Goal: Task Accomplishment & Management: Use online tool/utility

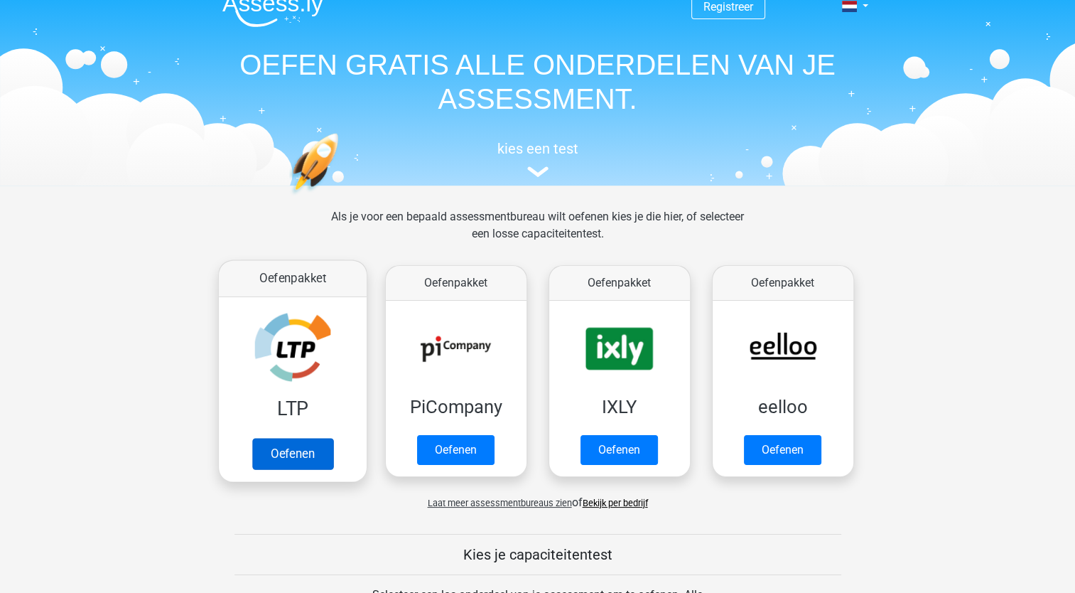
scroll to position [71, 0]
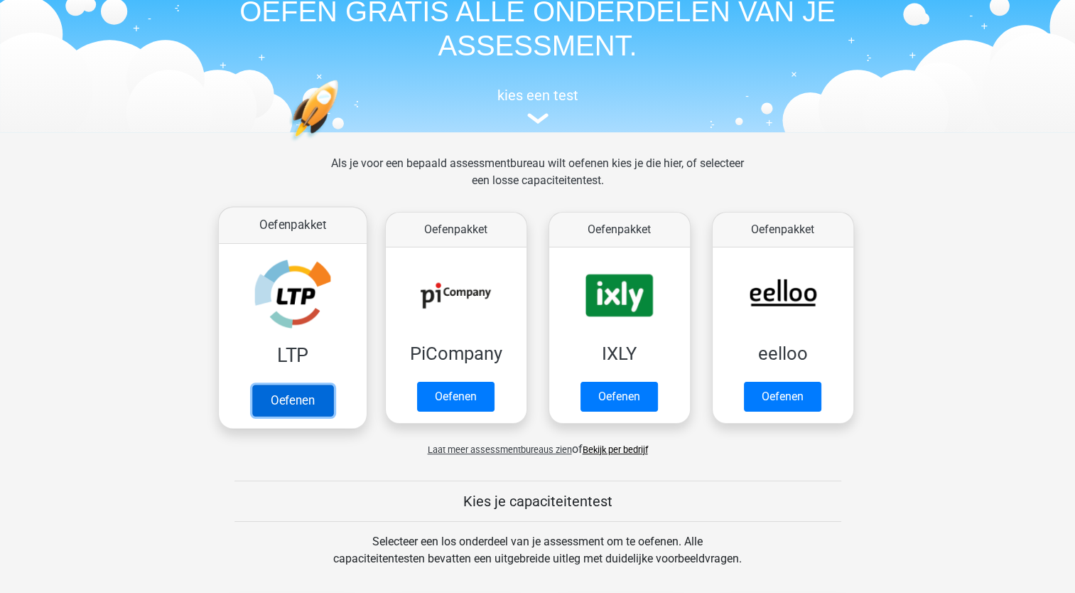
click at [305, 388] on link "Oefenen" at bounding box center [292, 399] width 81 height 31
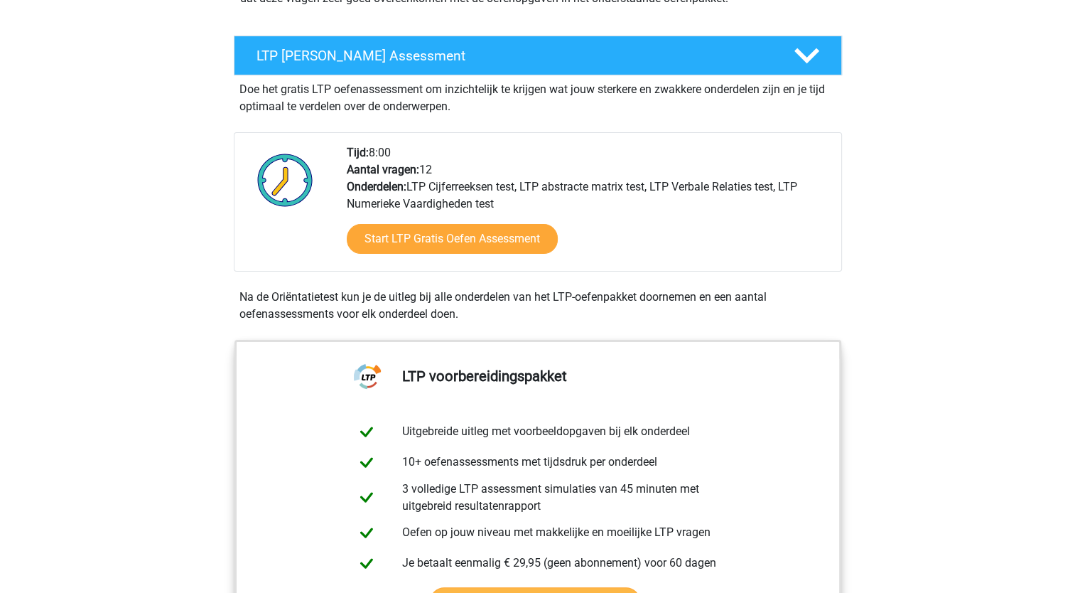
scroll to position [284, 0]
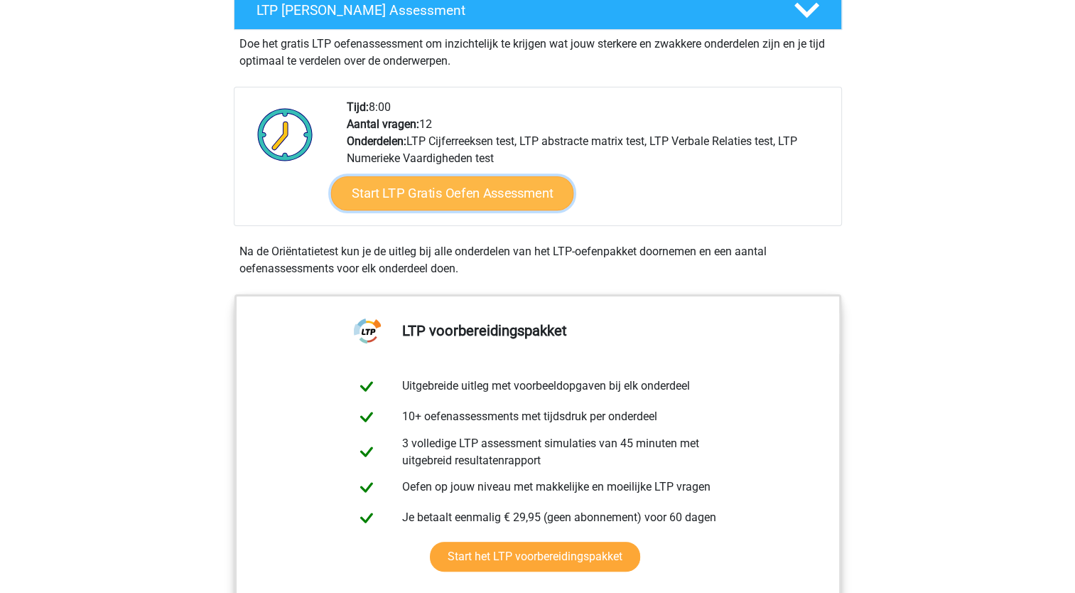
click at [492, 192] on link "Start LTP Gratis Oefen Assessment" at bounding box center [451, 193] width 243 height 34
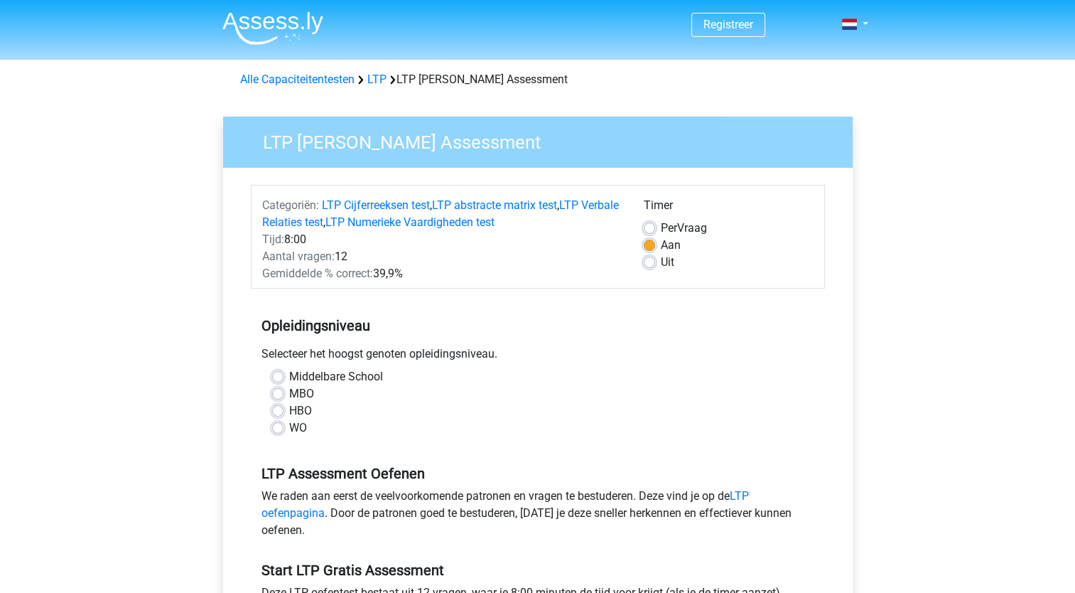
click at [285, 388] on div "MBO" at bounding box center [538, 393] width 532 height 17
click at [285, 391] on div "MBO" at bounding box center [538, 393] width 532 height 17
click at [289, 393] on label "MBO" at bounding box center [301, 393] width 25 height 17
click at [281, 393] on input "MBO" at bounding box center [277, 392] width 11 height 14
radio input "true"
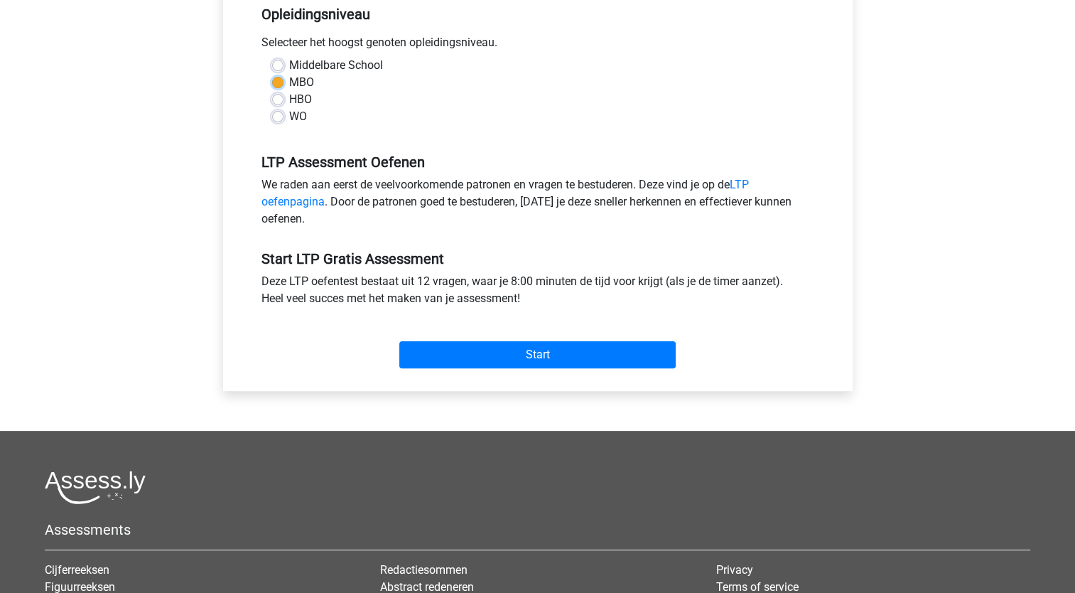
scroll to position [426, 0]
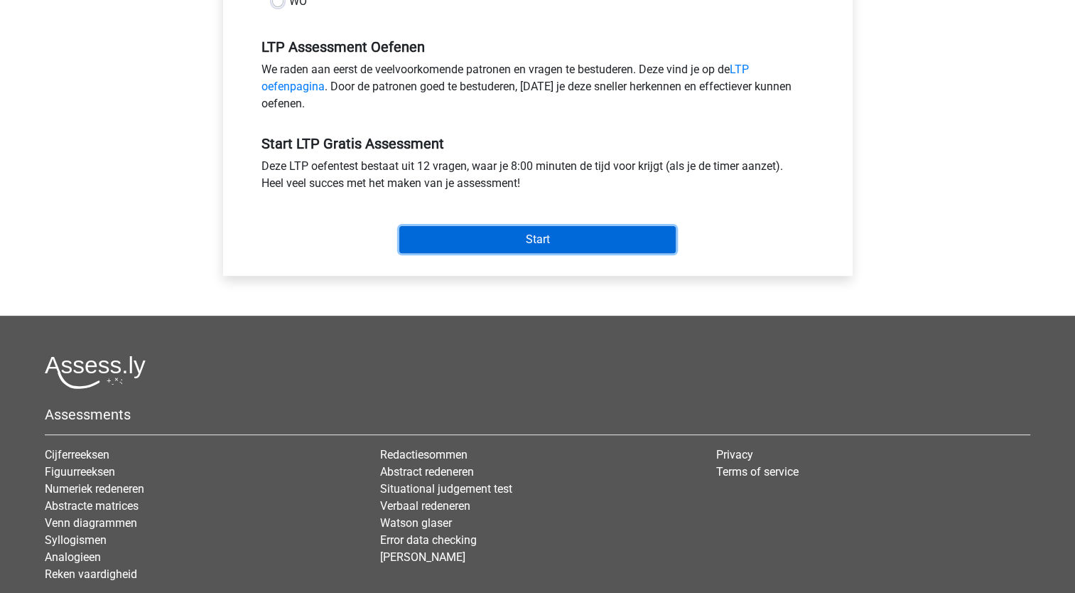
click at [564, 232] on input "Start" at bounding box center [537, 239] width 276 height 27
